Goal: Task Accomplishment & Management: Use online tool/utility

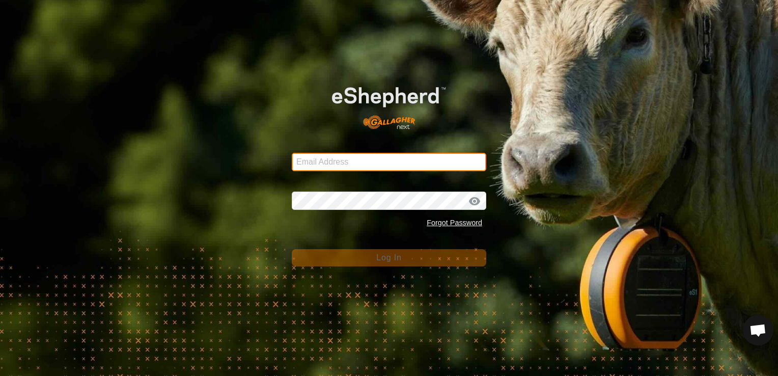
drag, startPoint x: 0, startPoint y: 0, endPoint x: 319, endPoint y: 154, distance: 353.9
click at [319, 154] on input "Email Address" at bounding box center [389, 162] width 195 height 18
type input "[EMAIL_ADDRESS][DOMAIN_NAME]"
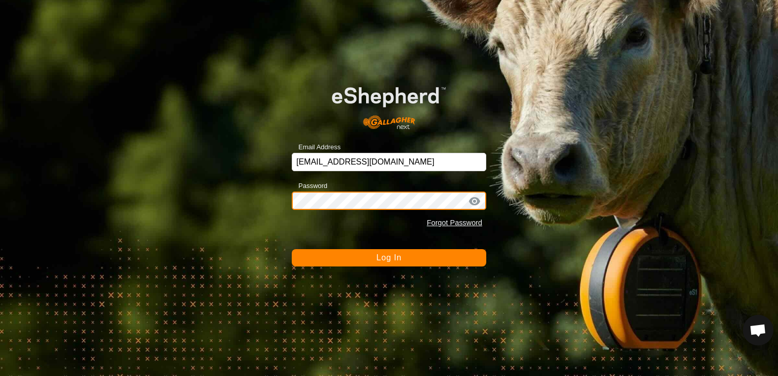
click at [292, 249] on button "Log In" at bounding box center [389, 257] width 195 height 17
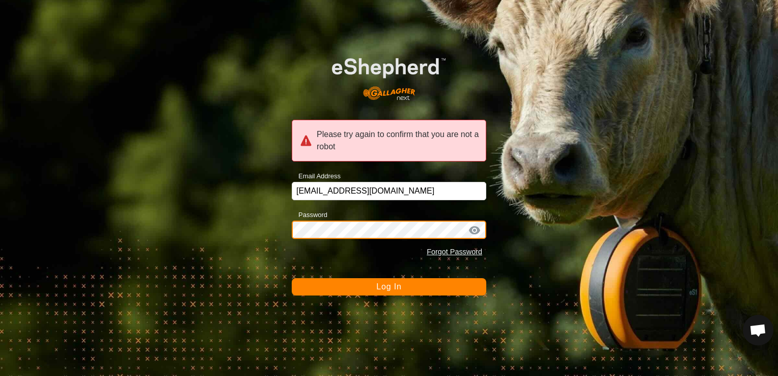
click at [292, 278] on button "Log In" at bounding box center [389, 286] width 195 height 17
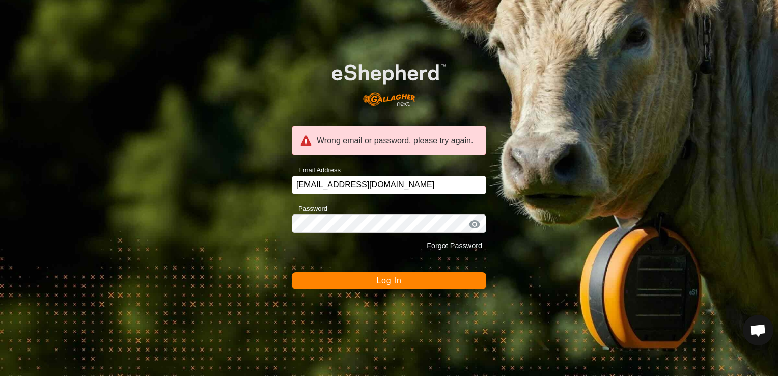
click at [397, 283] on span "Log In" at bounding box center [388, 280] width 25 height 9
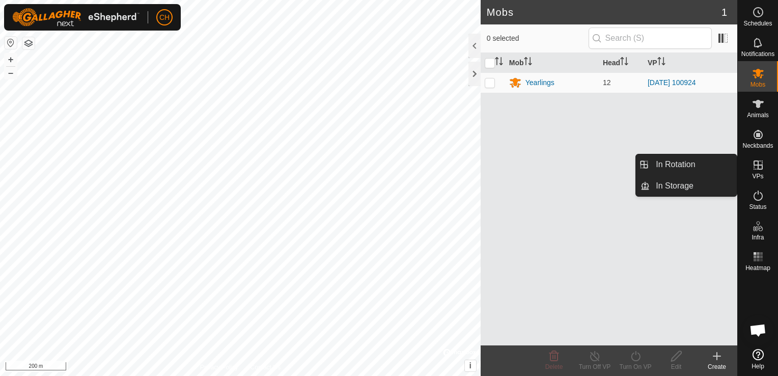
click at [762, 169] on icon at bounding box center [758, 164] width 9 height 9
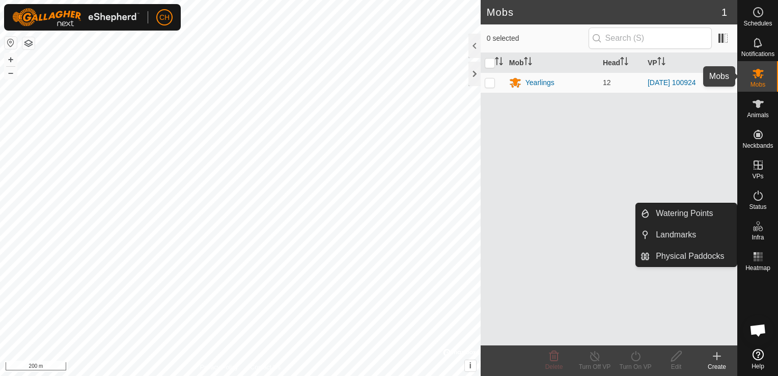
click at [758, 77] on icon at bounding box center [758, 73] width 12 height 12
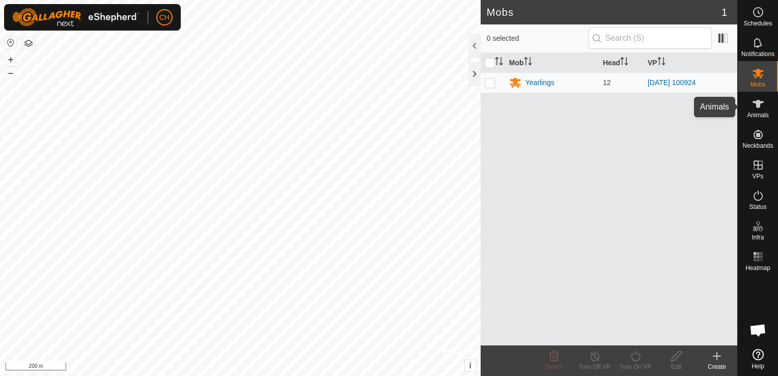
click at [751, 107] on es-animals-svg-icon at bounding box center [758, 104] width 18 height 16
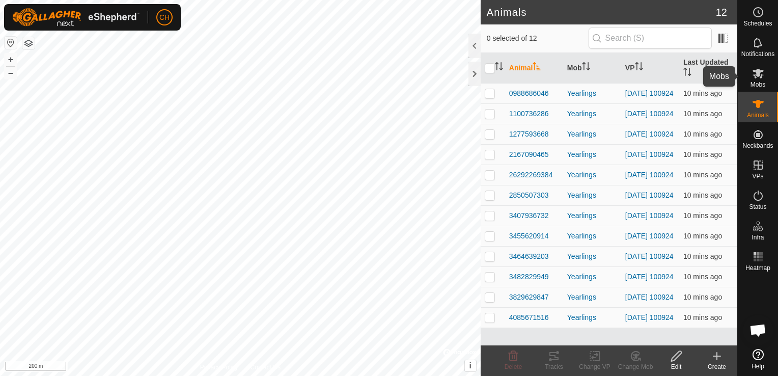
drag, startPoint x: 765, startPoint y: 75, endPoint x: 745, endPoint y: 78, distance: 20.2
click at [765, 75] on es-mob-svg-icon at bounding box center [758, 73] width 18 height 16
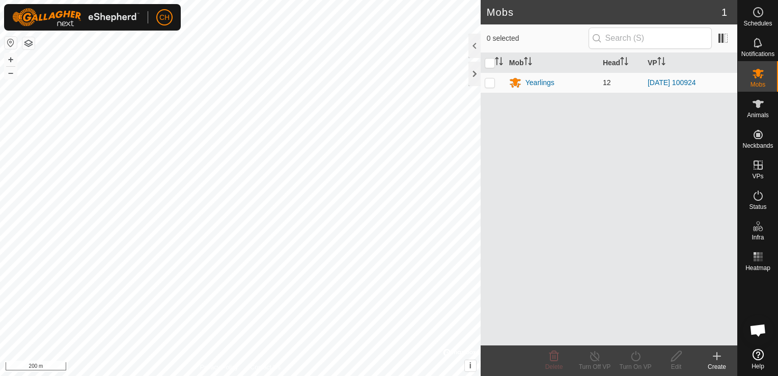
click at [489, 88] on td at bounding box center [493, 82] width 24 height 20
checkbox input "true"
click at [590, 362] on div "Turn Off VP" at bounding box center [594, 366] width 41 height 9
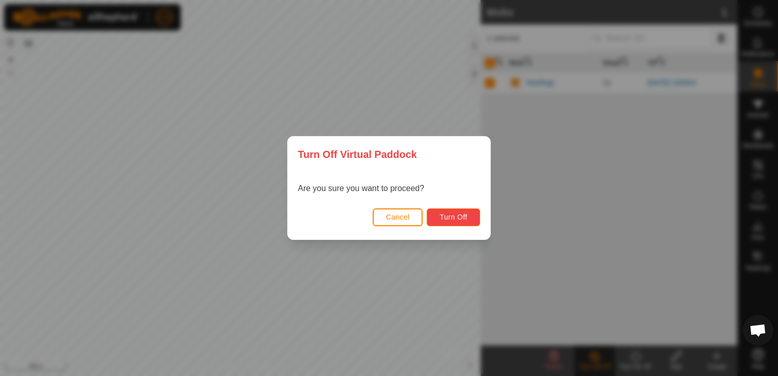
click at [462, 221] on button "Turn Off" at bounding box center [453, 217] width 53 height 18
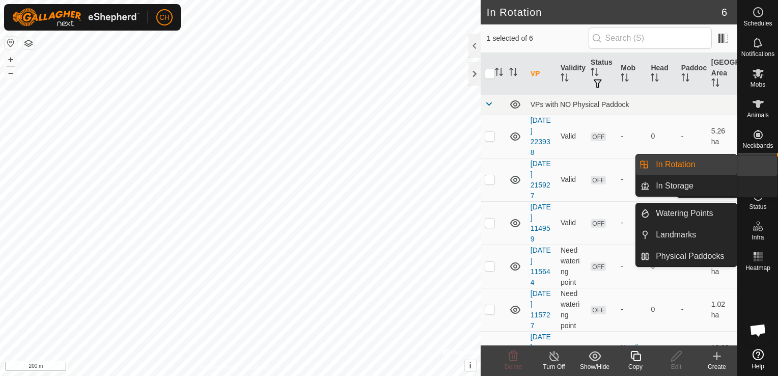
click at [768, 165] on div "VPs" at bounding box center [758, 168] width 40 height 31
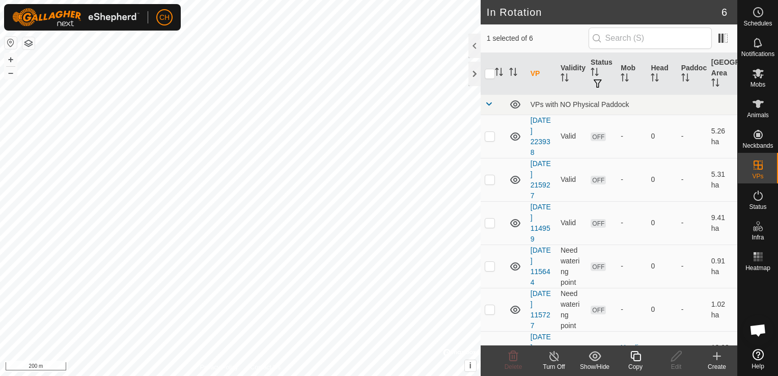
click at [721, 354] on icon at bounding box center [717, 356] width 12 height 12
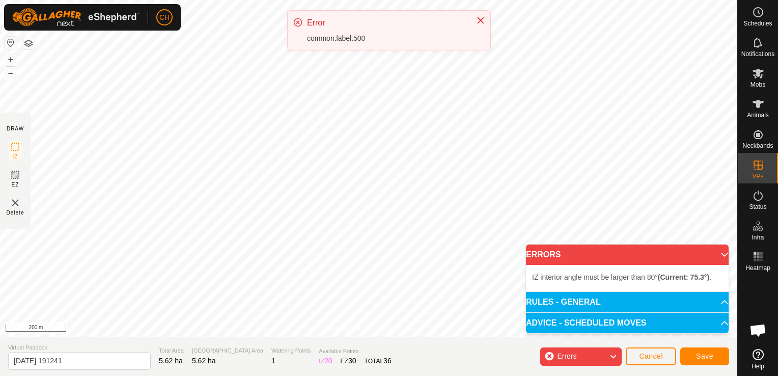
click at [567, 270] on div "IZ interior angle must be larger than 80° (Current: 75.3°) ." at bounding box center [627, 278] width 203 height 26
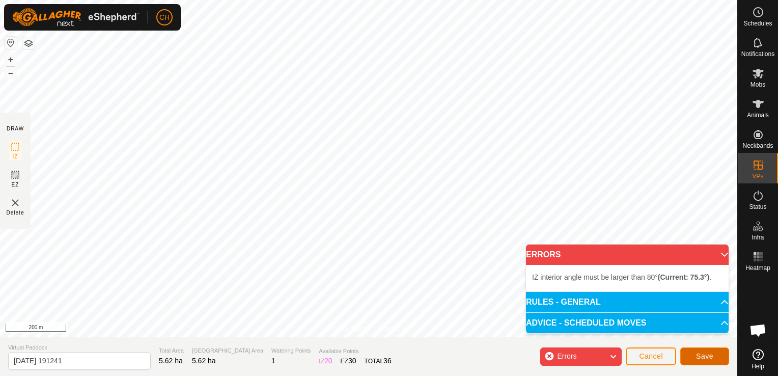
click at [719, 355] on button "Save" at bounding box center [704, 356] width 49 height 18
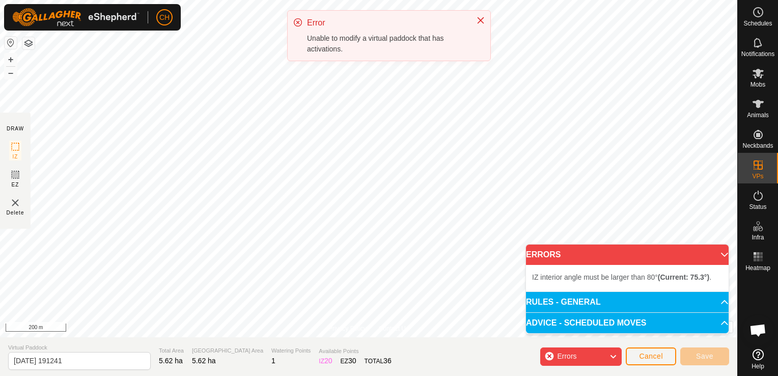
click at [585, 266] on div "IZ interior angle must be larger than 80° (Current: 75.3°) ." at bounding box center [627, 278] width 203 height 26
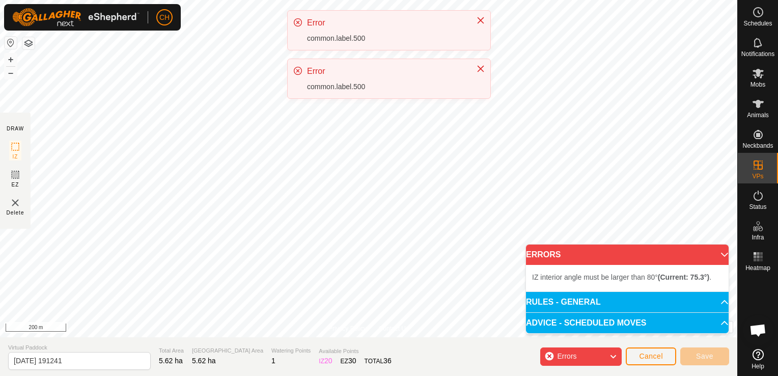
click at [295, 69] on icon at bounding box center [298, 71] width 8 height 8
click at [299, 26] on icon at bounding box center [298, 22] width 8 height 8
click at [478, 21] on icon "Close" at bounding box center [481, 20] width 8 height 8
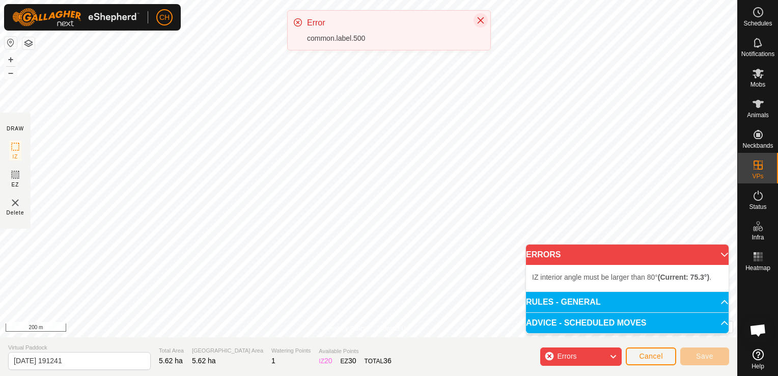
click at [478, 21] on icon "Close" at bounding box center [481, 20] width 8 height 8
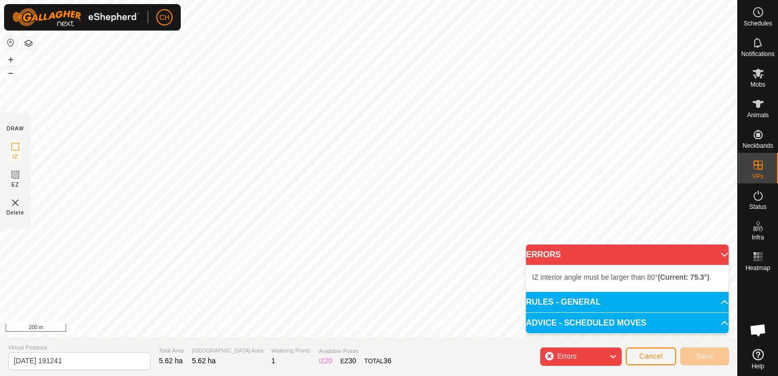
click at [710, 254] on p-accordion-header "ERRORS" at bounding box center [627, 254] width 203 height 20
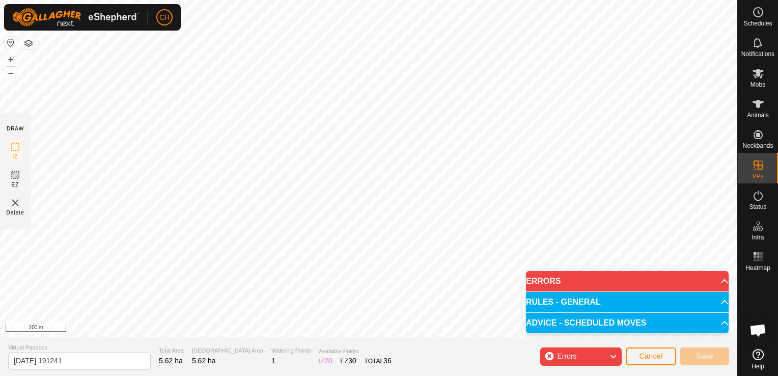
click at [712, 280] on p-accordion-header "ERRORS" at bounding box center [627, 281] width 203 height 20
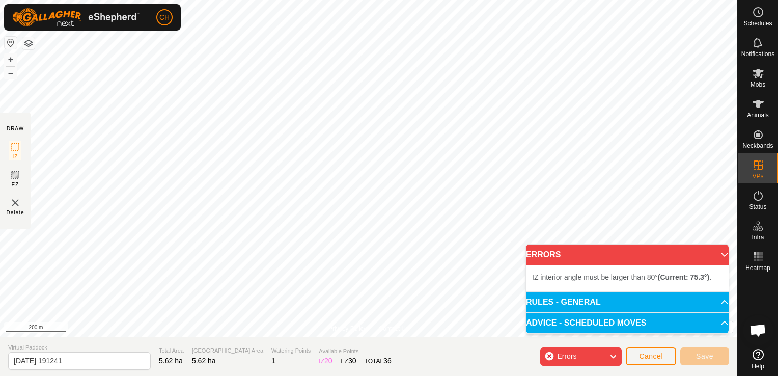
click at [637, 304] on p-accordion-header "RULES - GENERAL" at bounding box center [627, 302] width 203 height 20
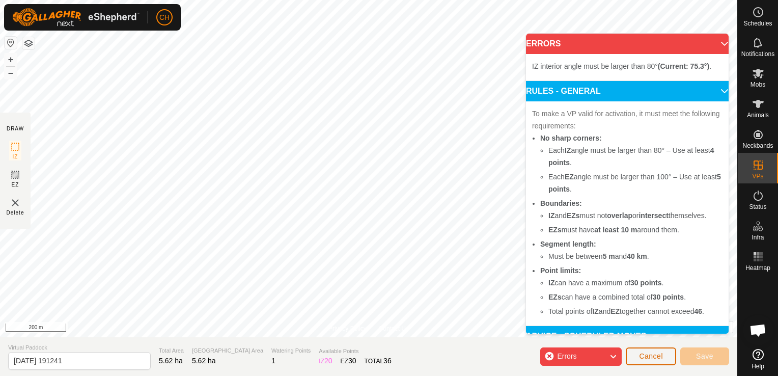
click at [660, 352] on span "Cancel" at bounding box center [651, 356] width 24 height 8
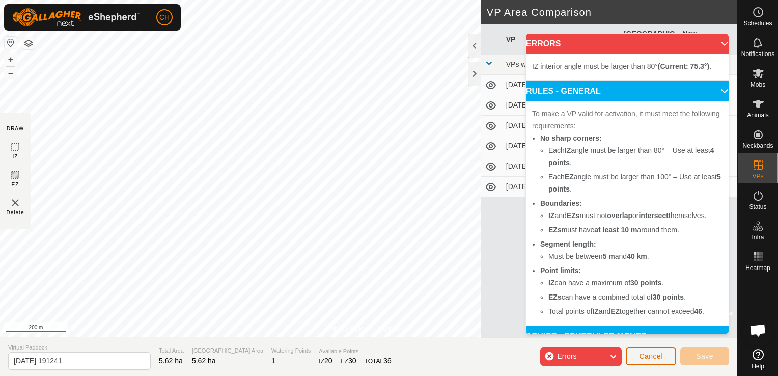
click at [654, 356] on span "Cancel" at bounding box center [651, 356] width 24 height 8
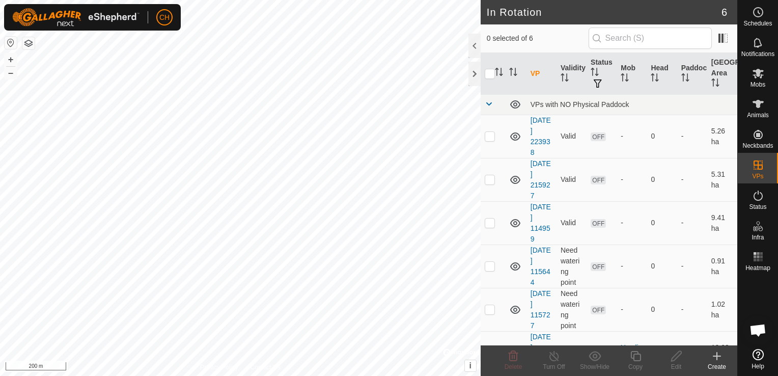
click at [716, 361] on icon at bounding box center [717, 356] width 12 height 12
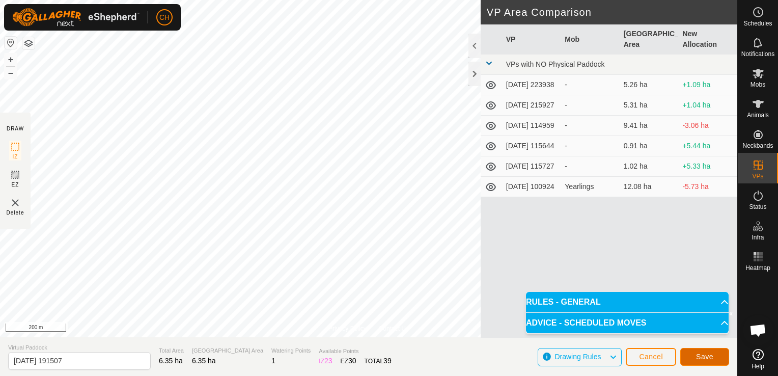
click at [718, 359] on button "Save" at bounding box center [704, 357] width 49 height 18
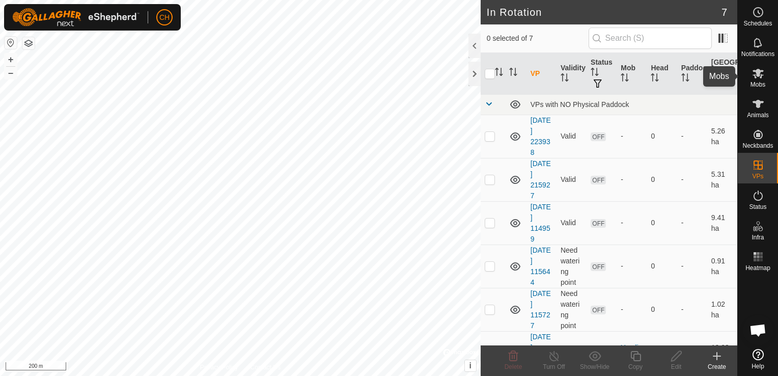
click at [754, 81] on span "Mobs" at bounding box center [758, 84] width 15 height 6
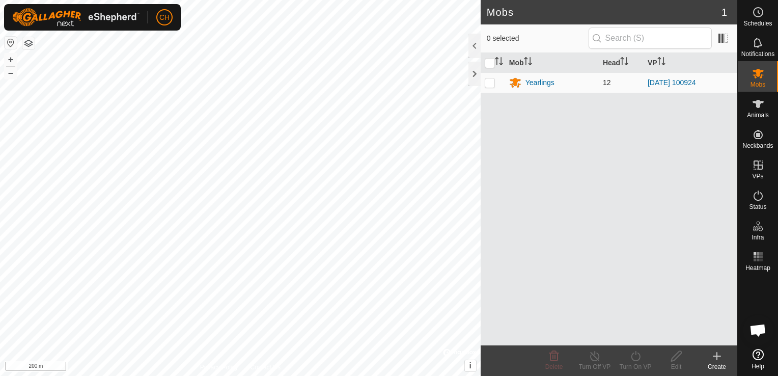
click at [494, 79] on p-checkbox at bounding box center [490, 82] width 10 height 8
checkbox input "true"
click at [637, 366] on div "Turn On VP" at bounding box center [635, 366] width 41 height 9
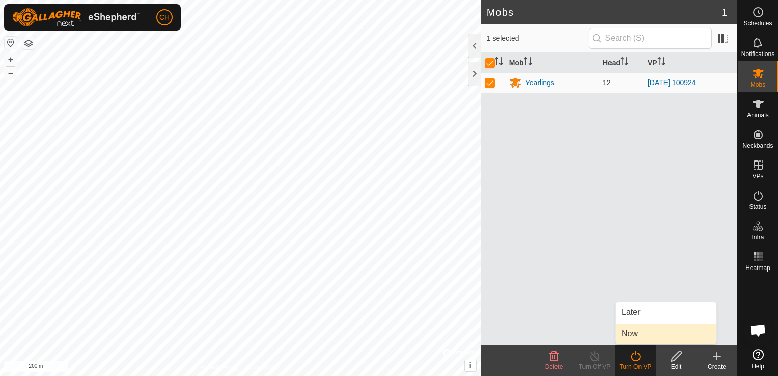
click at [632, 335] on link "Now" at bounding box center [666, 333] width 101 height 20
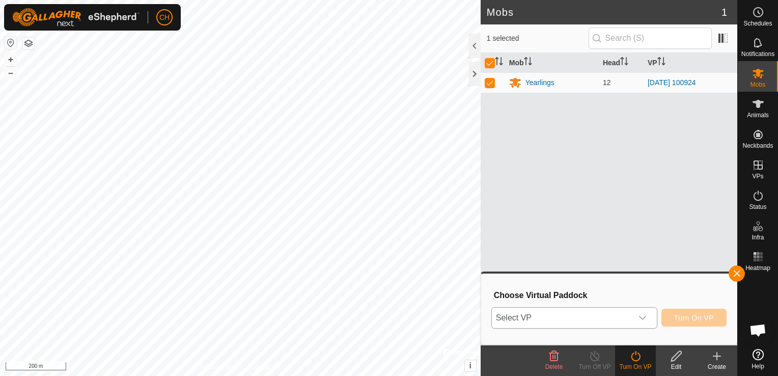
click at [587, 316] on span "Select VP" at bounding box center [562, 318] width 141 height 20
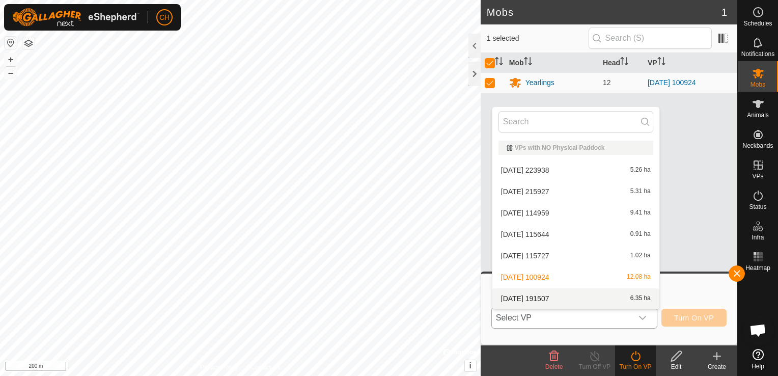
click at [541, 295] on li "[DATE] 191507 6.35 ha" at bounding box center [575, 298] width 167 height 20
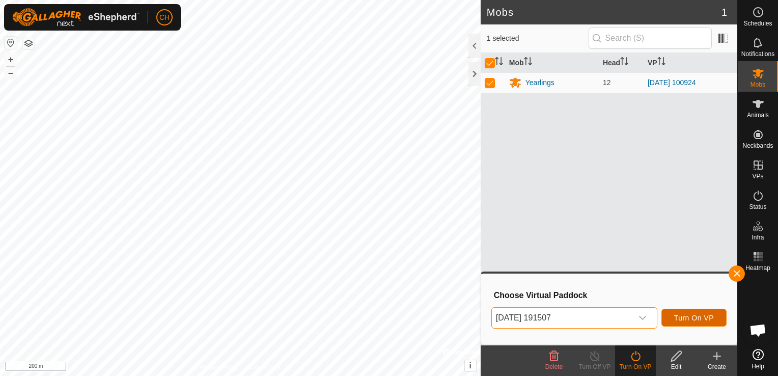
click at [693, 314] on span "Turn On VP" at bounding box center [694, 318] width 40 height 8
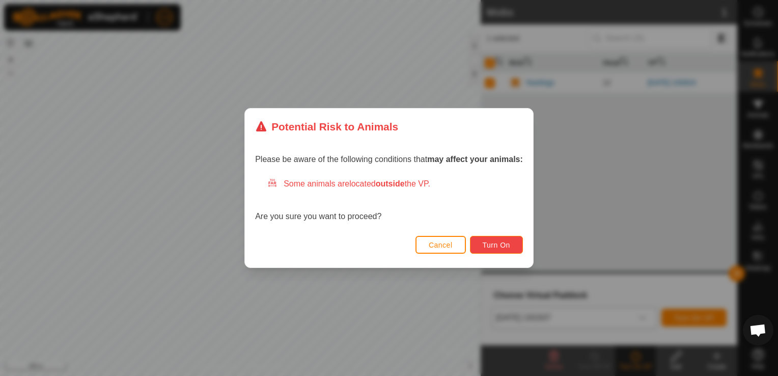
click at [505, 246] on span "Turn On" at bounding box center [496, 245] width 27 height 8
